Goal: Find specific page/section

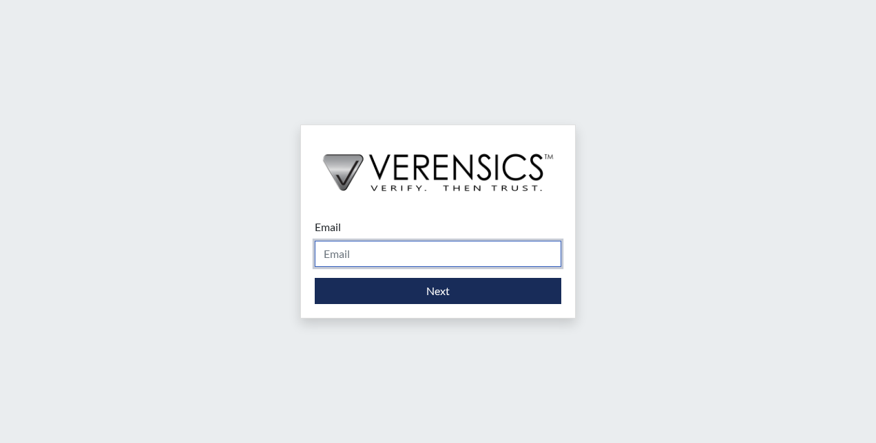
click at [382, 253] on input "Email" at bounding box center [438, 254] width 247 height 26
click at [393, 264] on input "Email" at bounding box center [438, 254] width 247 height 26
type input "[PERSON_NAME][EMAIL_ADDRESS][PERSON_NAME][DOMAIN_NAME]"
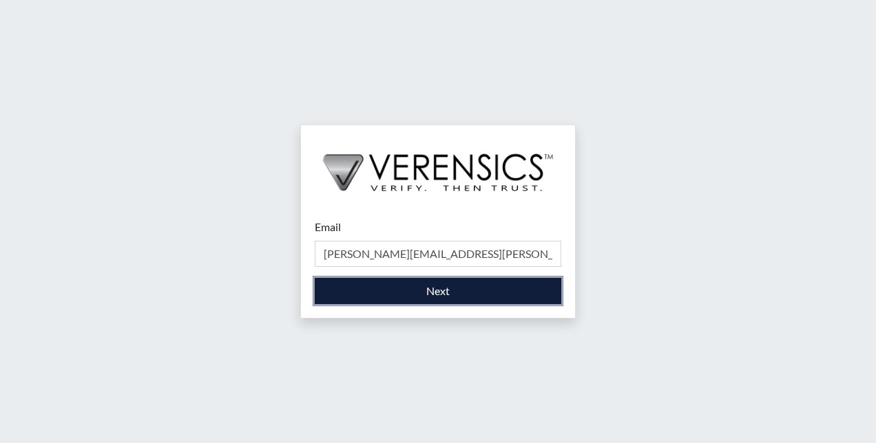
click at [378, 293] on button "Next" at bounding box center [438, 291] width 247 height 26
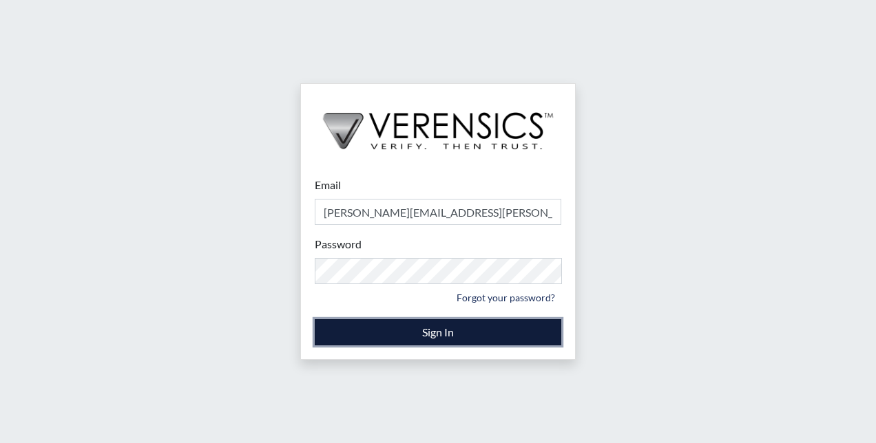
click at [378, 325] on button "Sign In" at bounding box center [438, 333] width 247 height 26
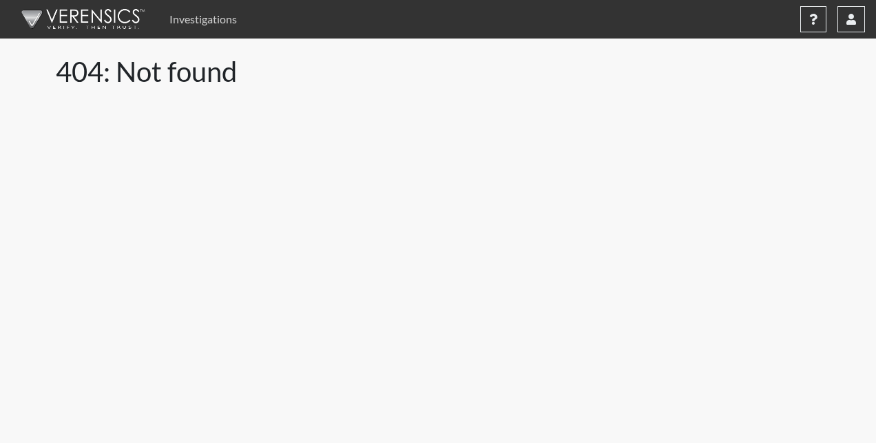
click at [197, 18] on link "Investigations" at bounding box center [203, 20] width 79 height 28
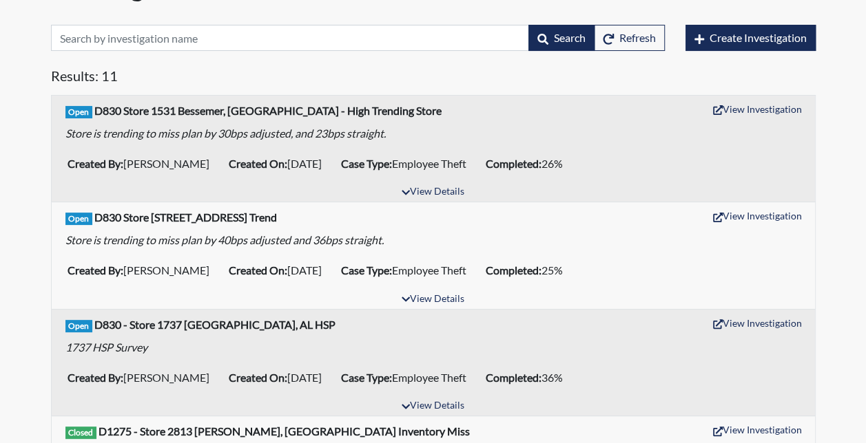
scroll to position [69, 0]
